Goal: Navigation & Orientation: Find specific page/section

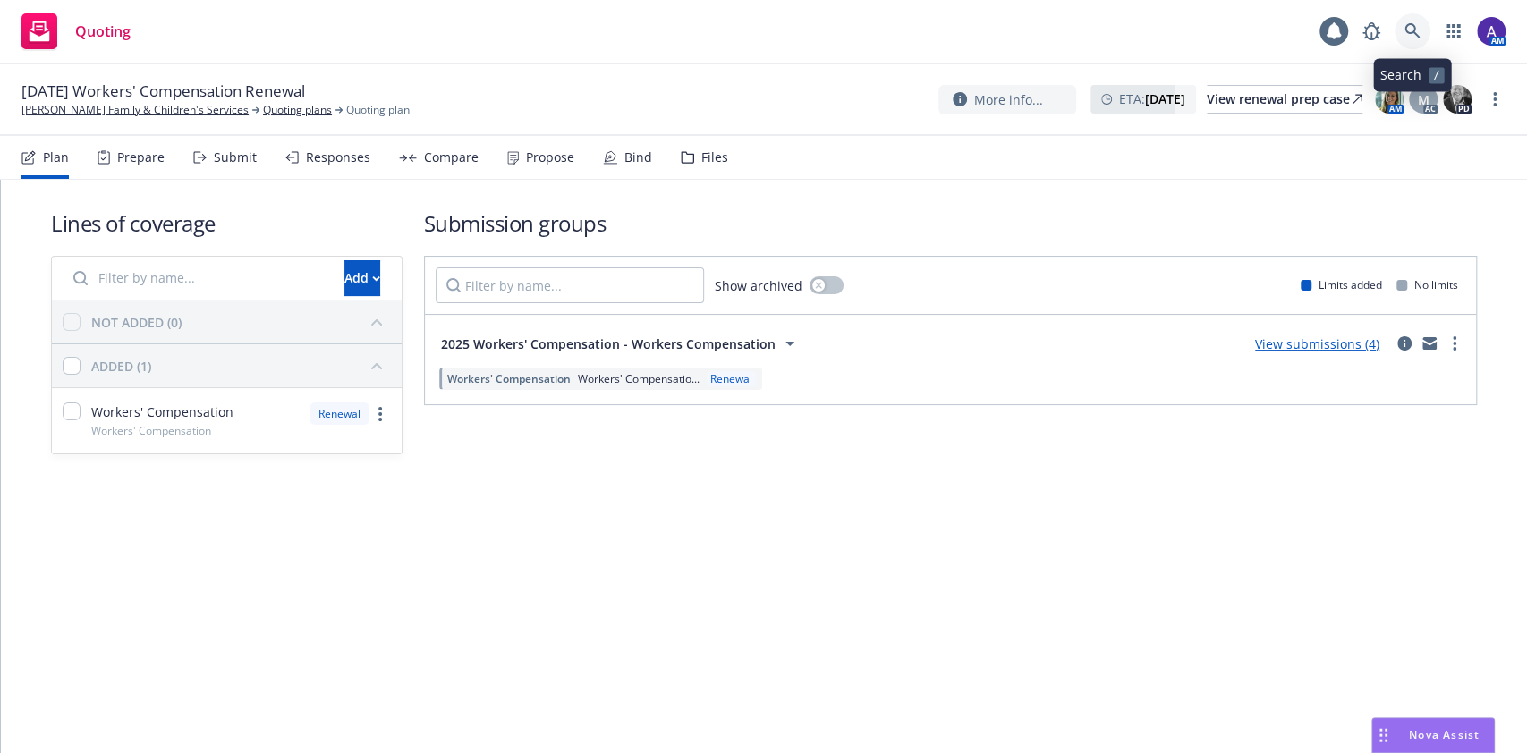
click at [1410, 24] on icon at bounding box center [1412, 30] width 15 height 15
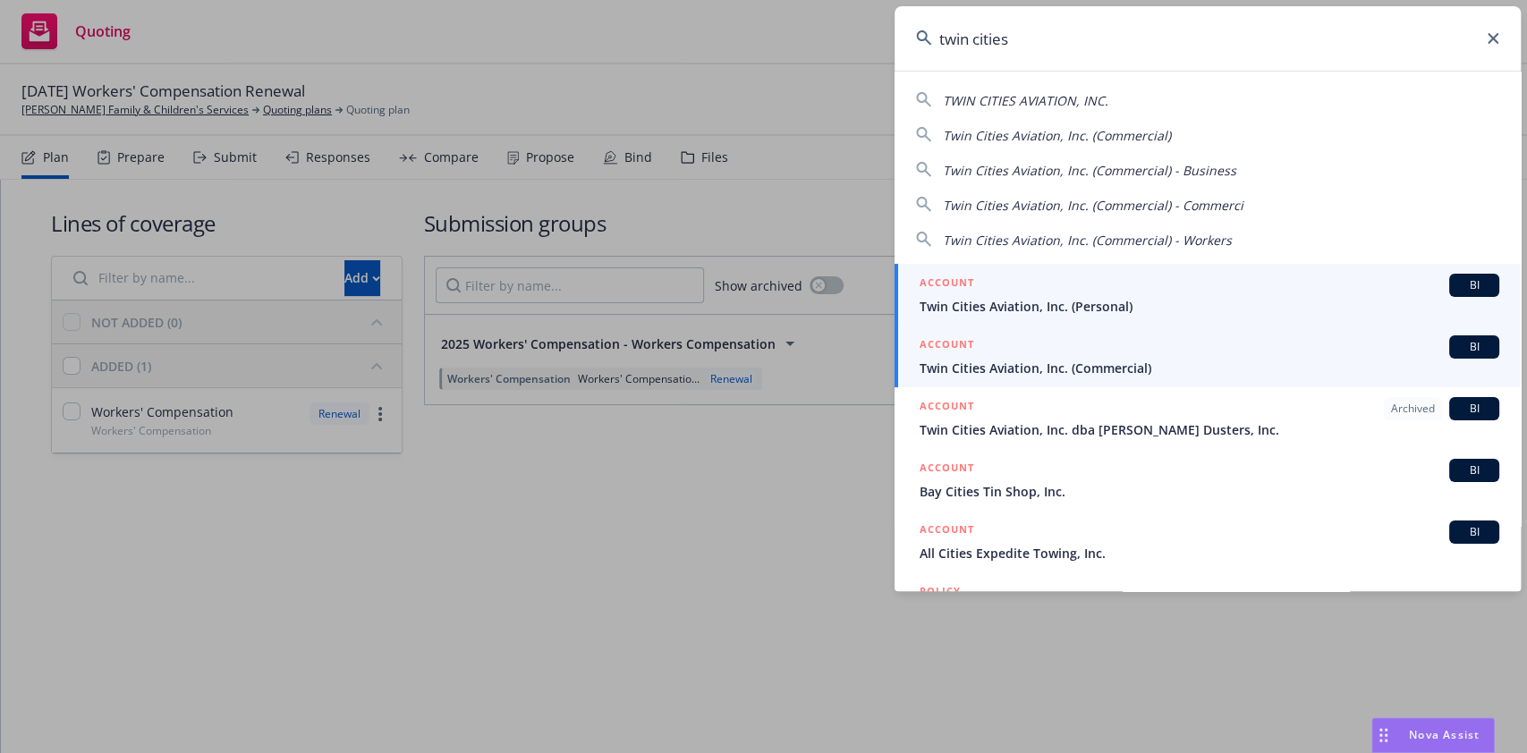
type input "twin cities"
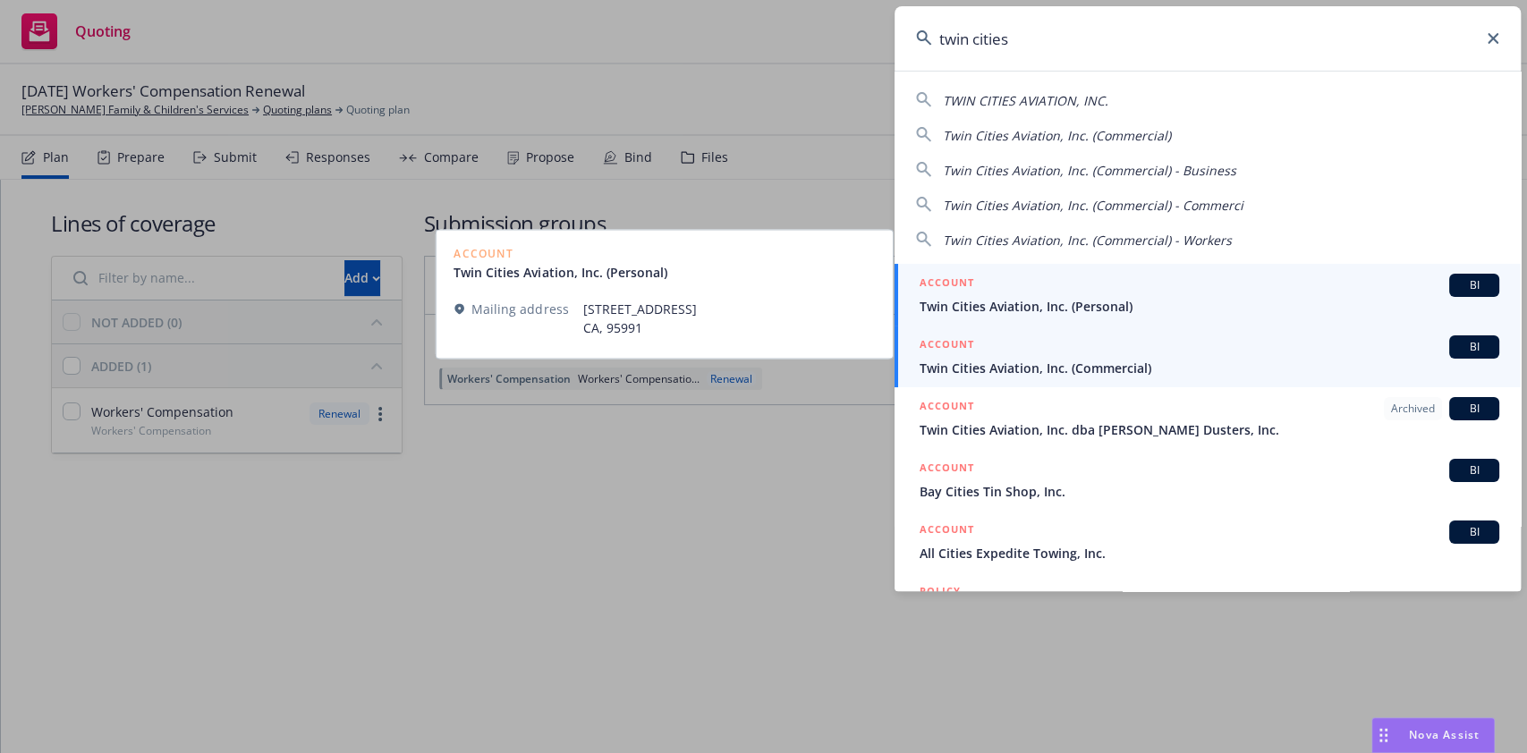
click at [998, 368] on span "Twin Cities Aviation, Inc. (Commercial)" at bounding box center [1210, 368] width 580 height 19
